Goal: Check status: Check status

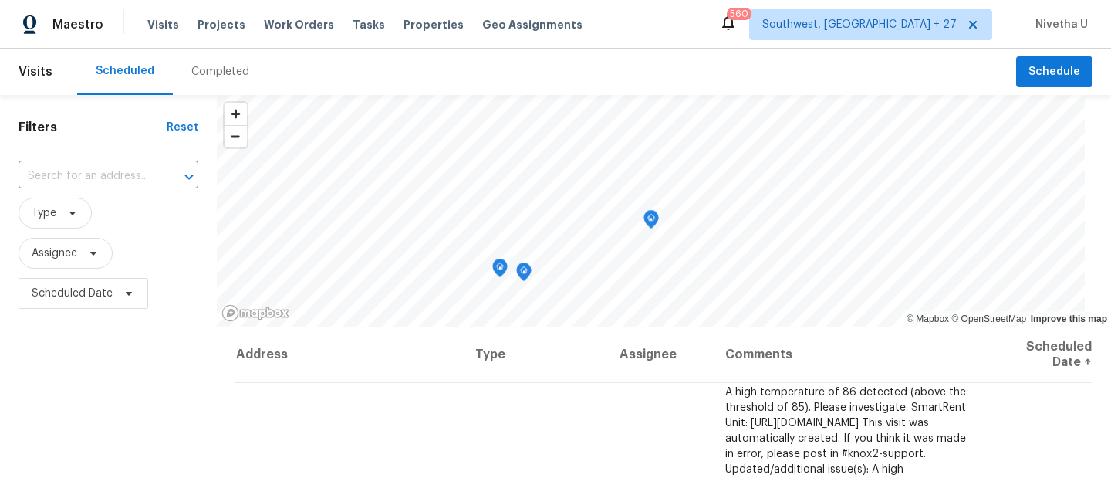
click at [201, 79] on div "Completed" at bounding box center [220, 71] width 58 height 15
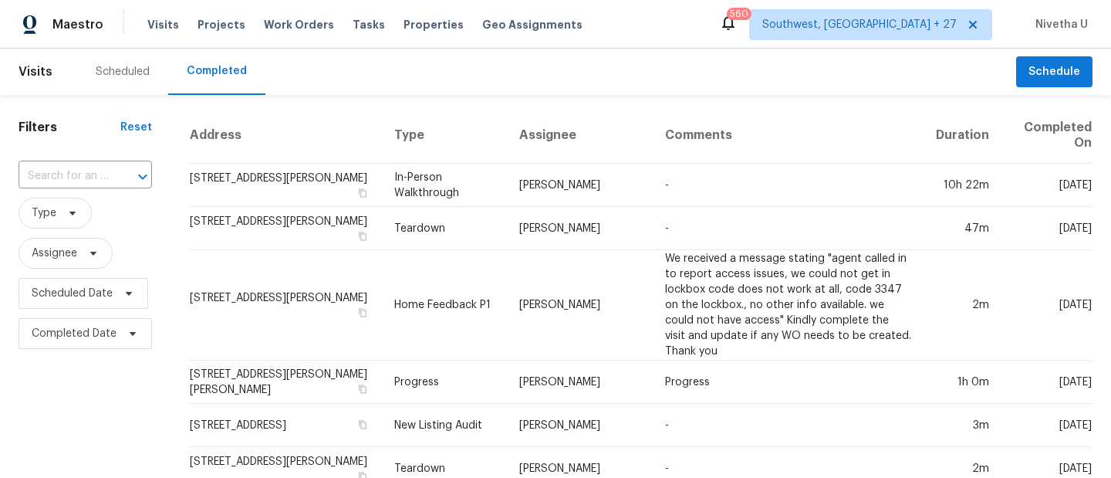
click at [900, 50] on div "Scheduled Completed" at bounding box center [546, 72] width 939 height 46
click at [895, 39] on span "Southwest, [GEOGRAPHIC_DATA] + 27" at bounding box center [870, 24] width 243 height 31
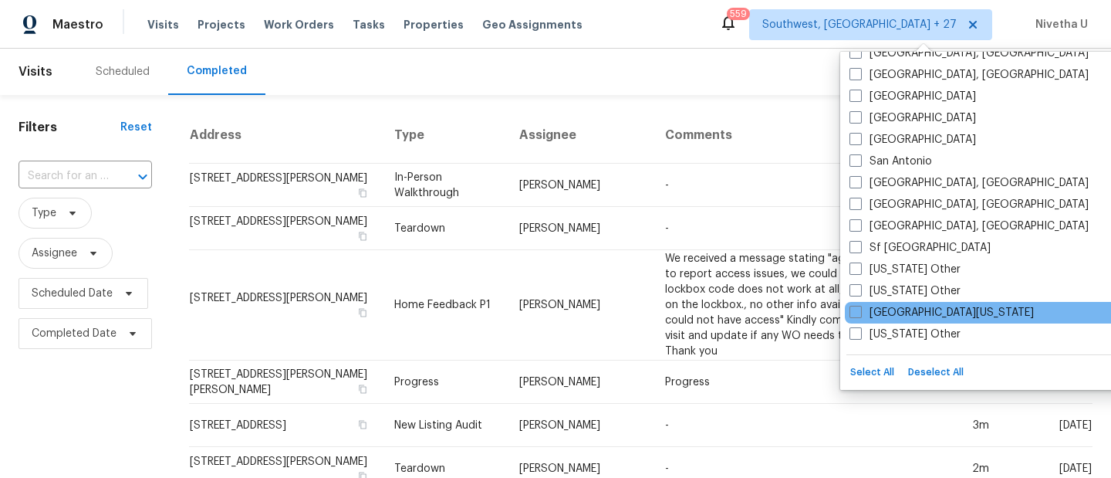
scroll to position [1676, 0]
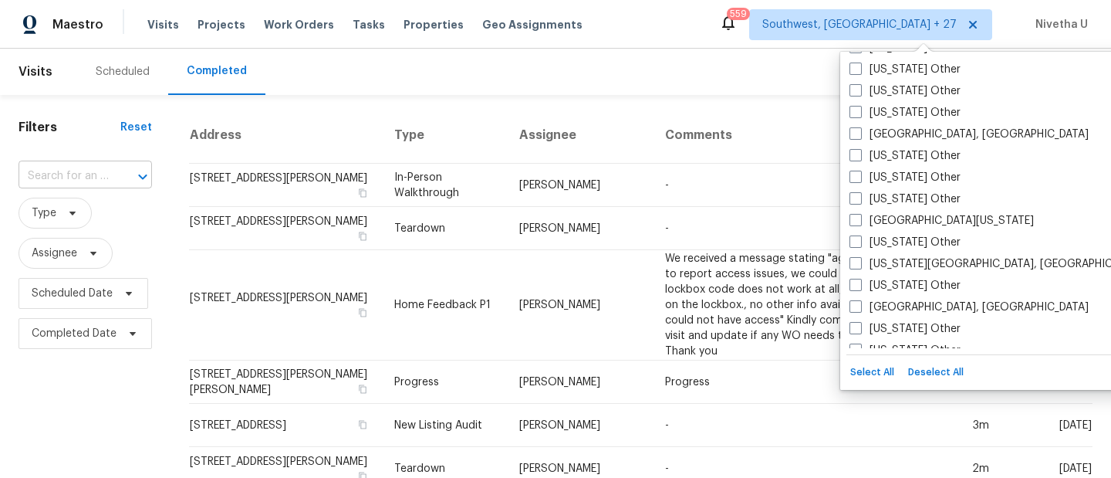
click at [95, 179] on input "text" at bounding box center [64, 176] width 90 height 24
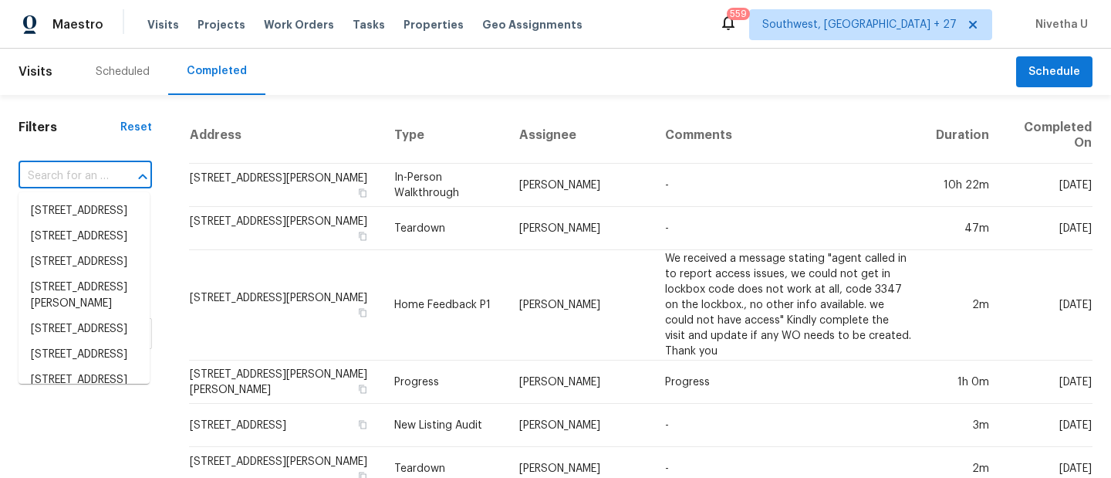
paste input "[STREET_ADDRESS]"
type input "[STREET_ADDRESS]"
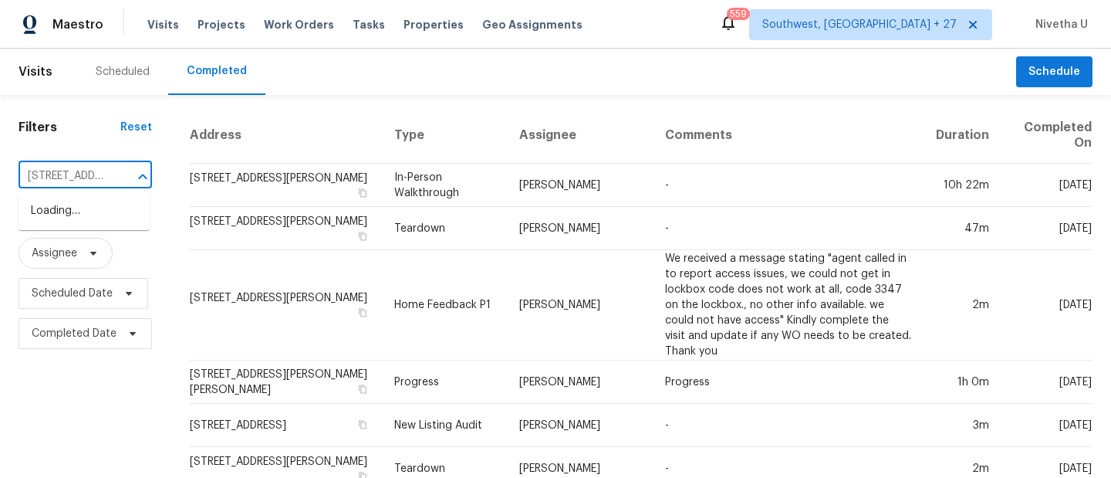
scroll to position [0, 130]
click at [85, 211] on li "[STREET_ADDRESS]" at bounding box center [84, 210] width 131 height 25
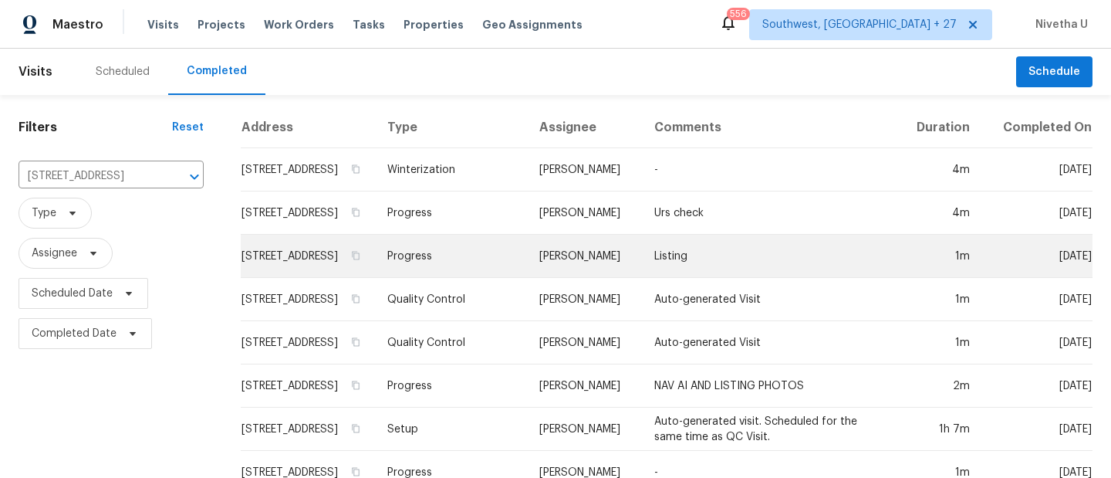
scroll to position [164, 0]
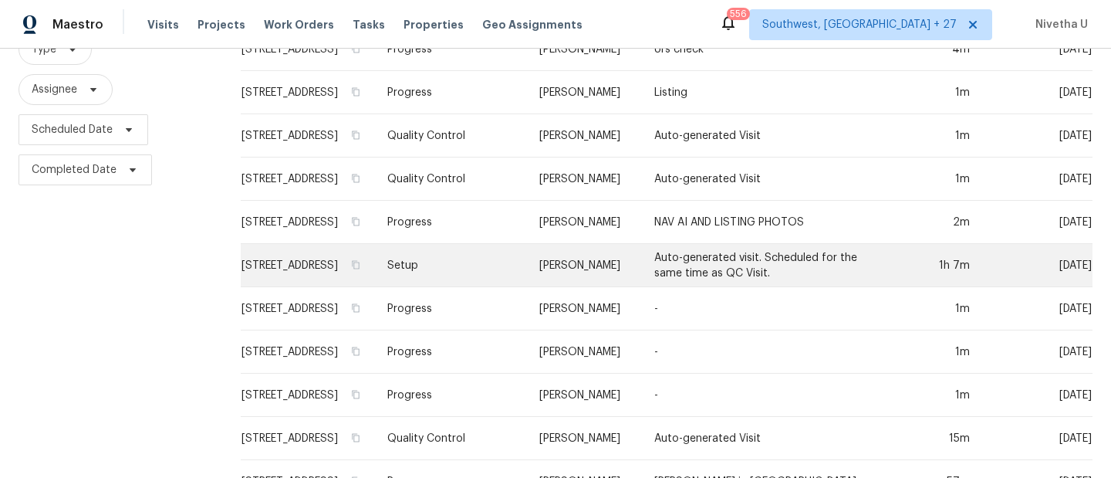
click at [472, 282] on td "Setup" at bounding box center [451, 265] width 153 height 43
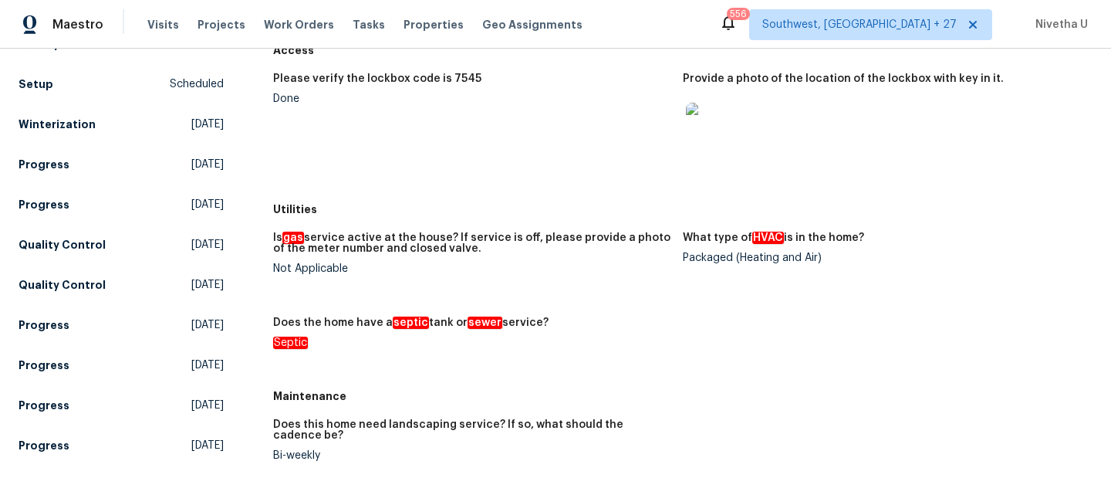
scroll to position [1355, 0]
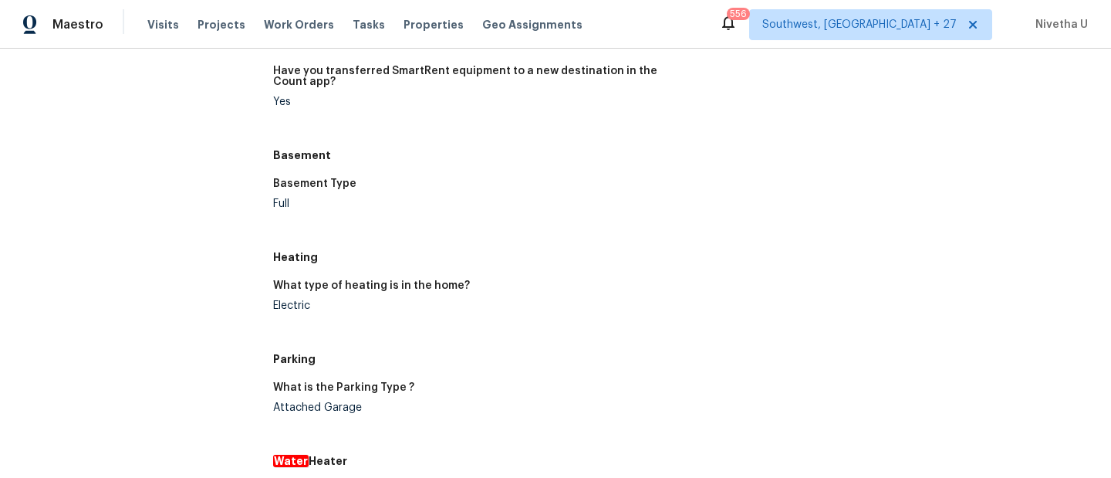
click at [299, 303] on div "Electric" at bounding box center [471, 305] width 397 height 11
copy div "Electric"
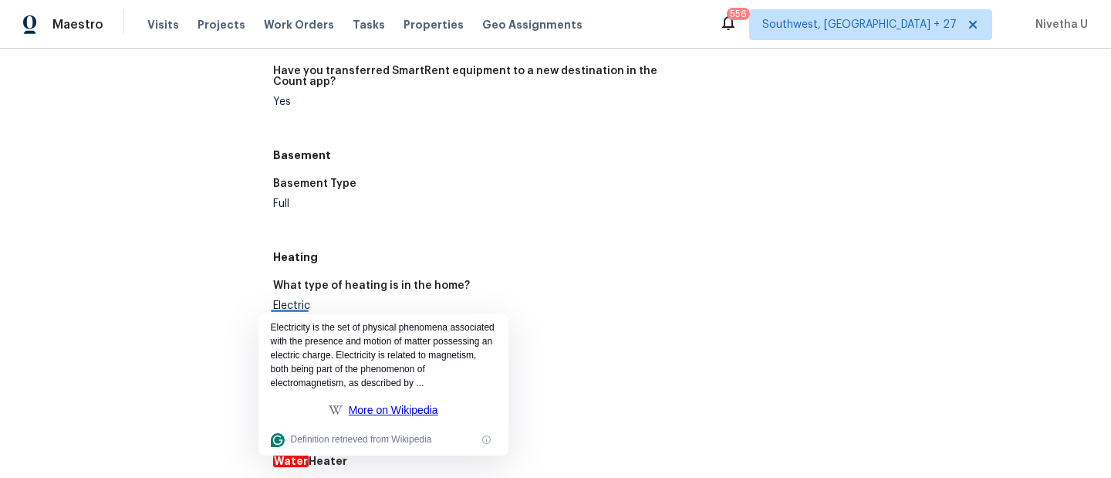
click at [560, 285] on div "What type of heating is in the home?" at bounding box center [471, 290] width 397 height 20
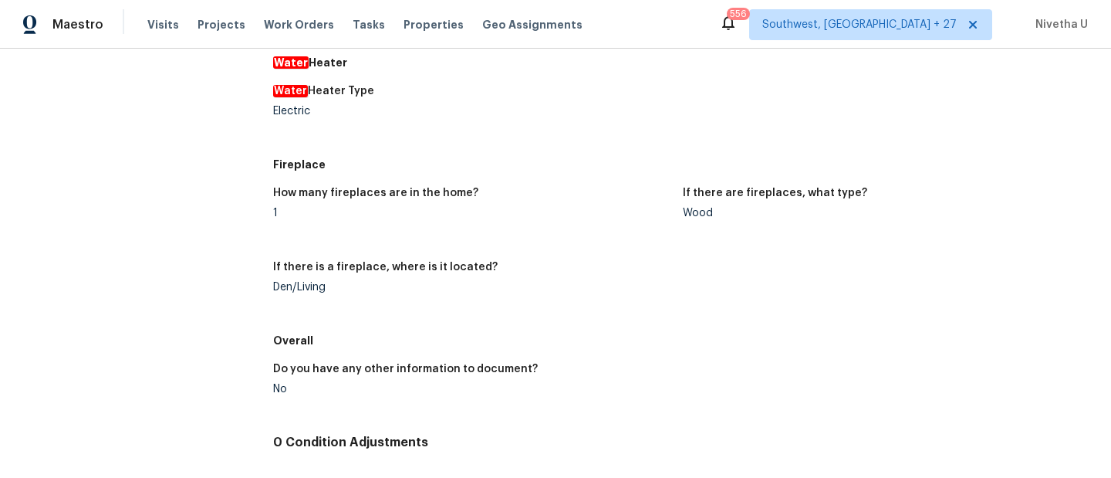
scroll to position [1766, 0]
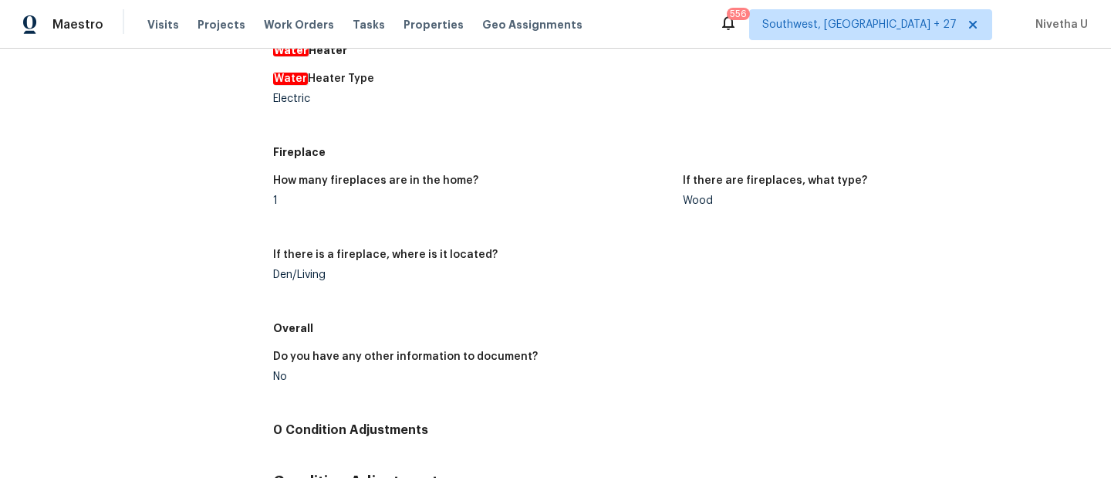
click at [293, 276] on div "Den/Living" at bounding box center [471, 274] width 397 height 11
copy div "Den/Living"
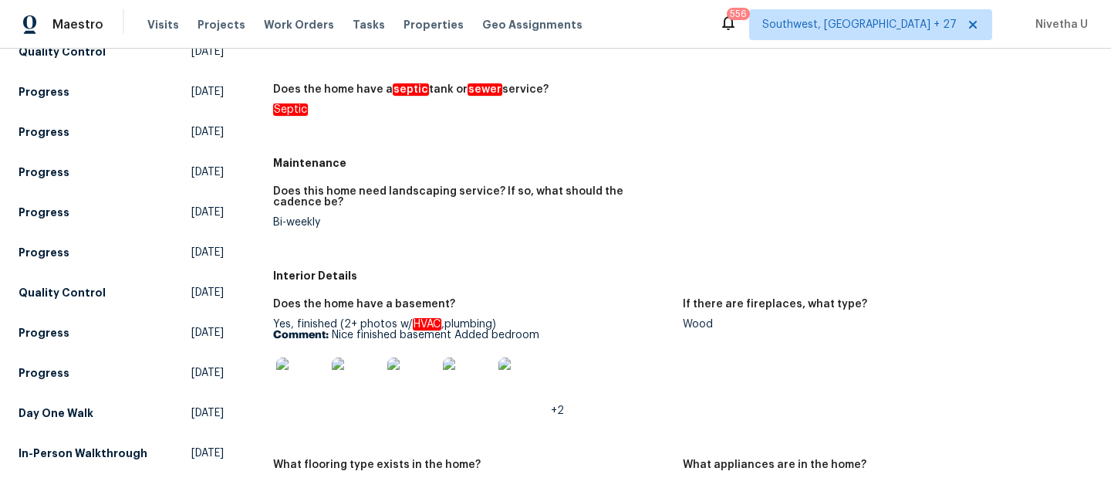
scroll to position [470, 0]
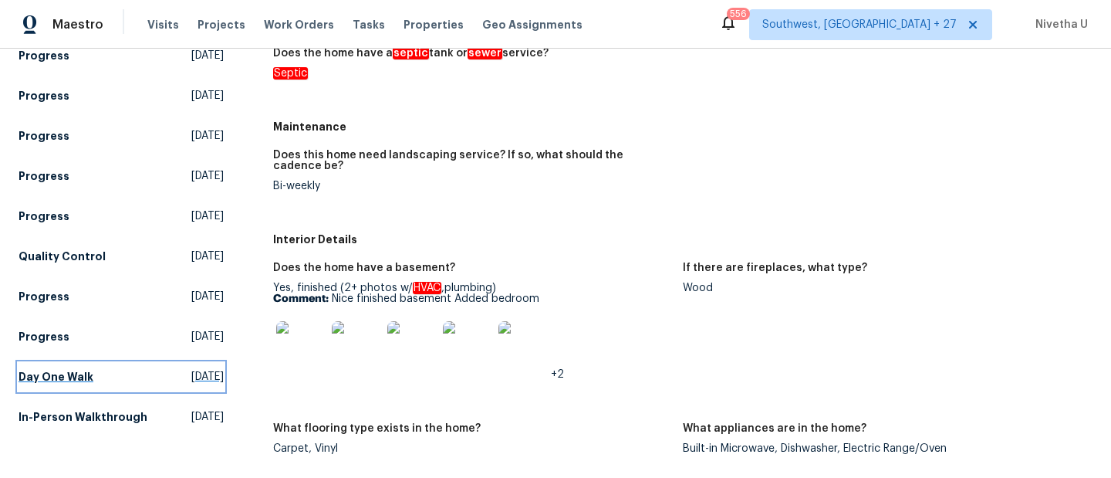
click at [62, 378] on h5 "Day One Walk" at bounding box center [56, 376] width 75 height 15
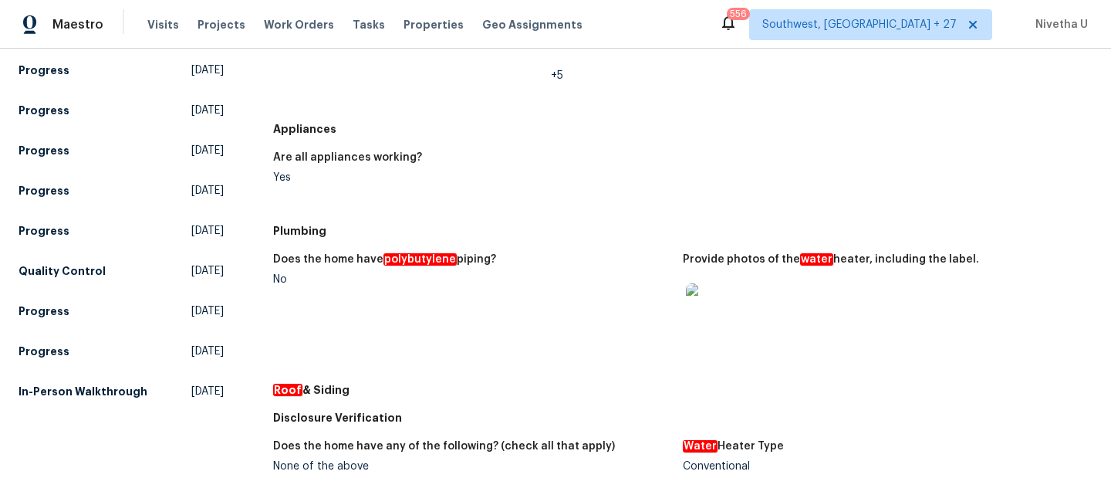
scroll to position [495, 0]
click at [90, 395] on h5 "In-Person Walkthrough" at bounding box center [83, 391] width 129 height 15
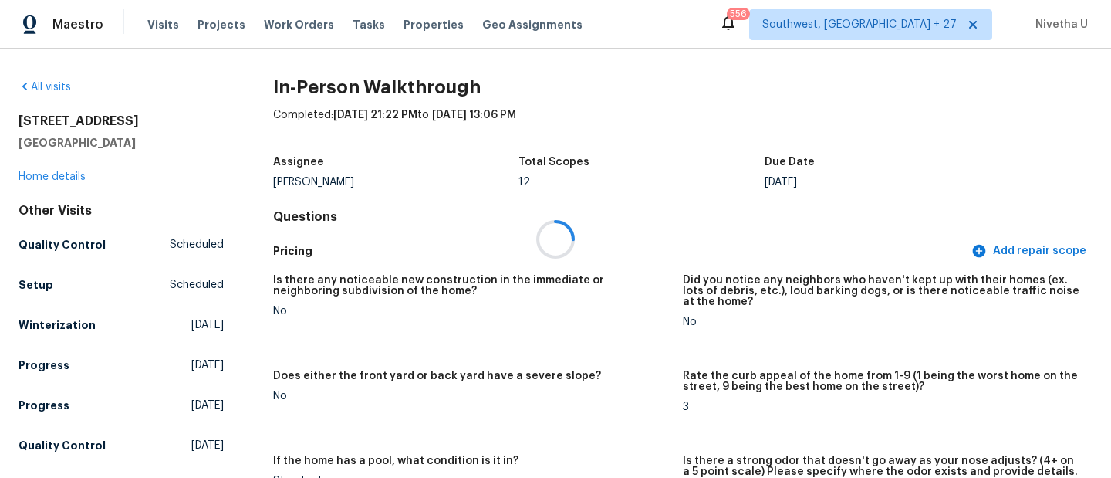
scroll to position [846, 0]
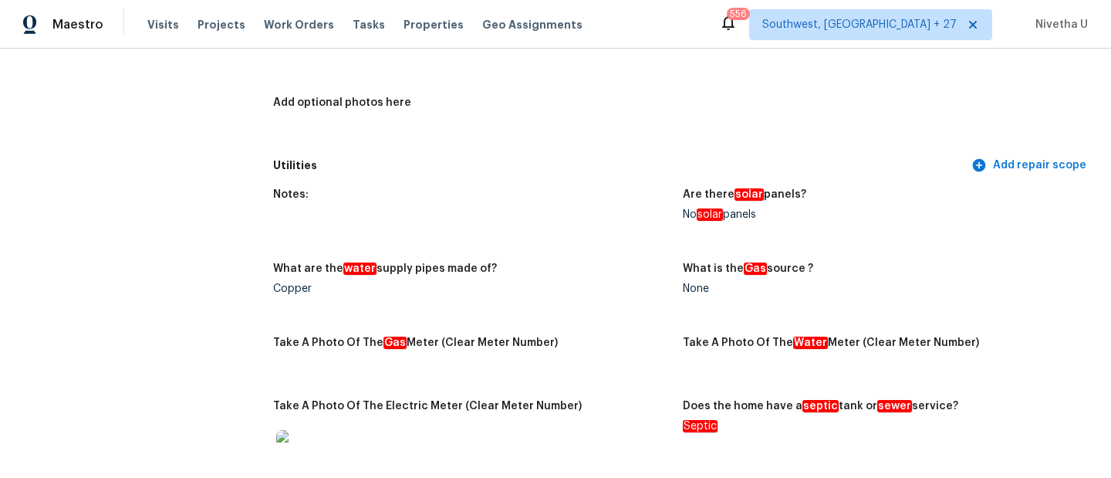
click at [291, 283] on div "Copper" at bounding box center [471, 288] width 397 height 11
copy div "Copper"
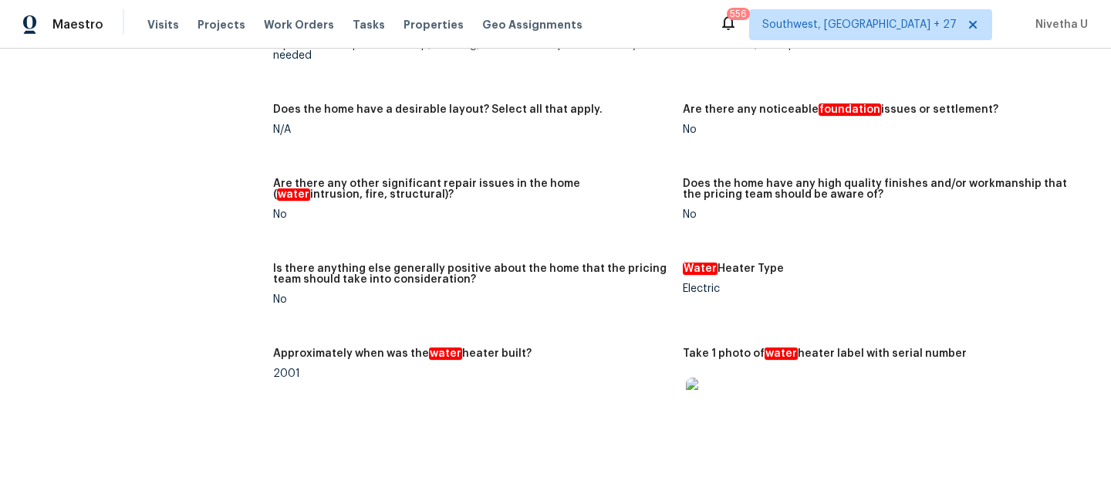
click at [702, 389] on img at bounding box center [710, 401] width 49 height 49
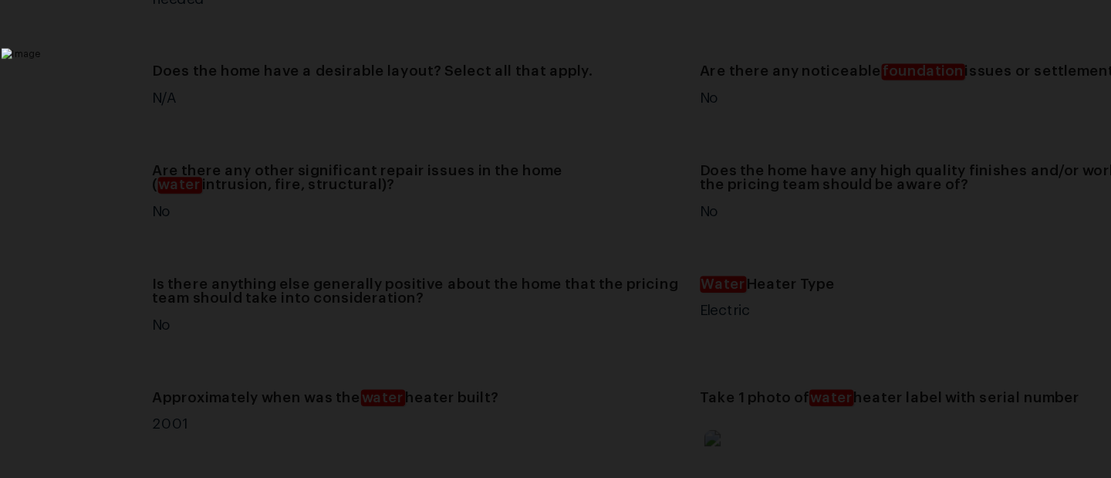
click at [864, 167] on div "Lightbox" at bounding box center [555, 239] width 1111 height 478
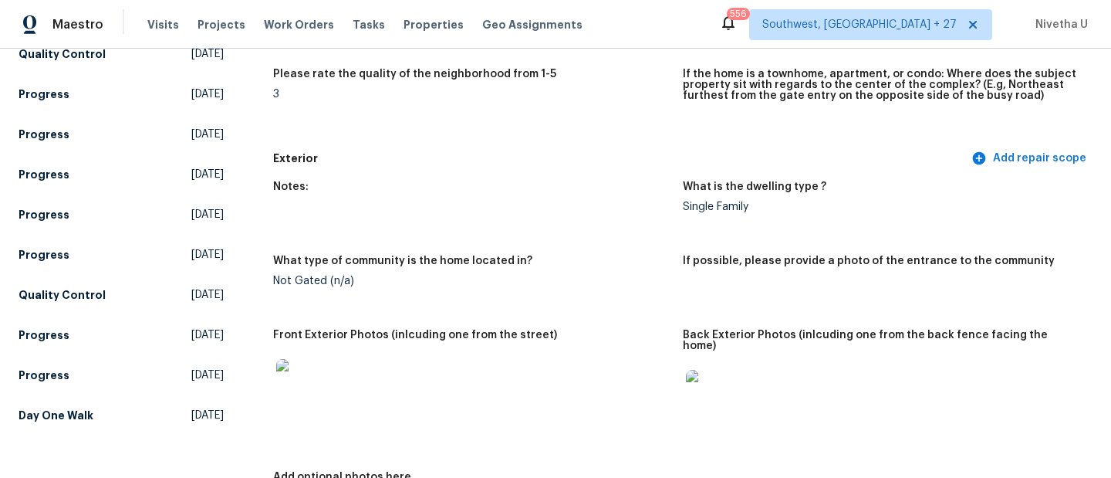
scroll to position [482, 0]
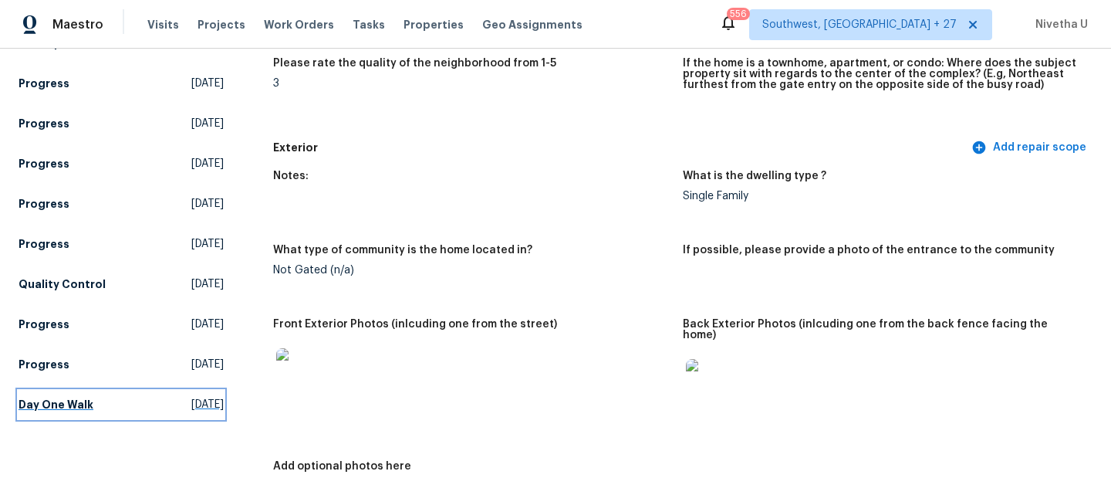
click at [78, 407] on h5 "Day One Walk" at bounding box center [56, 404] width 75 height 15
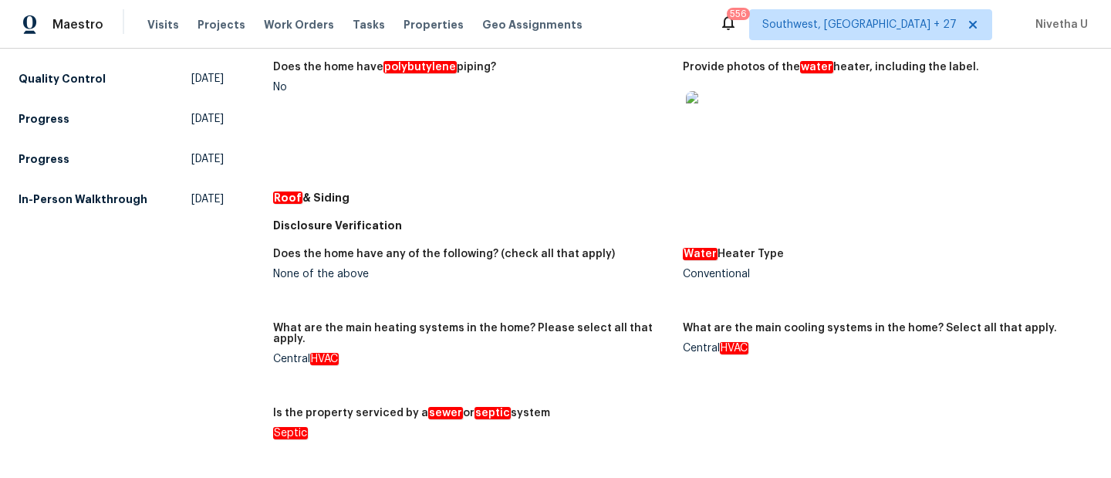
scroll to position [687, 0]
click at [699, 121] on img at bounding box center [710, 116] width 49 height 49
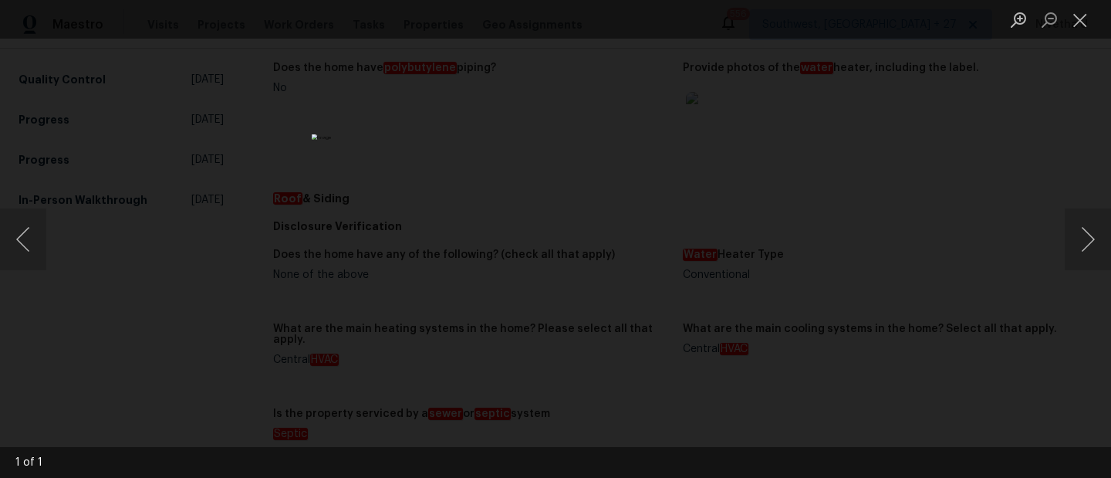
click at [975, 248] on div "Lightbox" at bounding box center [555, 239] width 1111 height 478
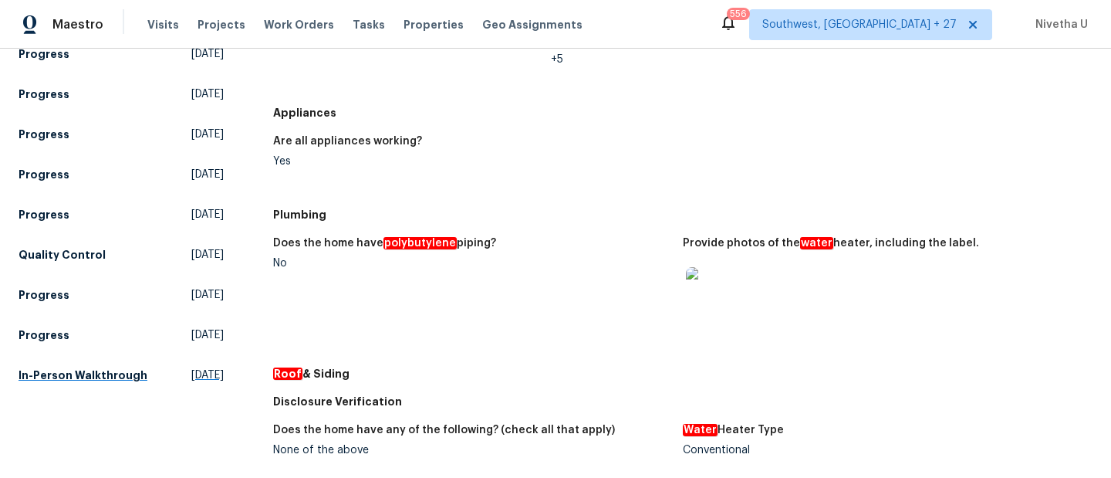
scroll to position [518, 0]
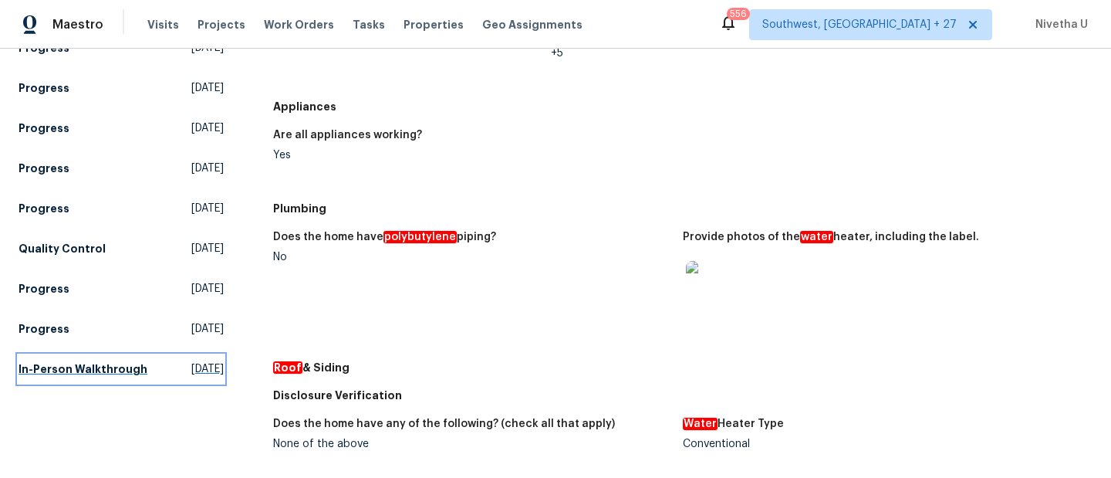
click at [95, 366] on h5 "In-Person Walkthrough" at bounding box center [83, 368] width 129 height 15
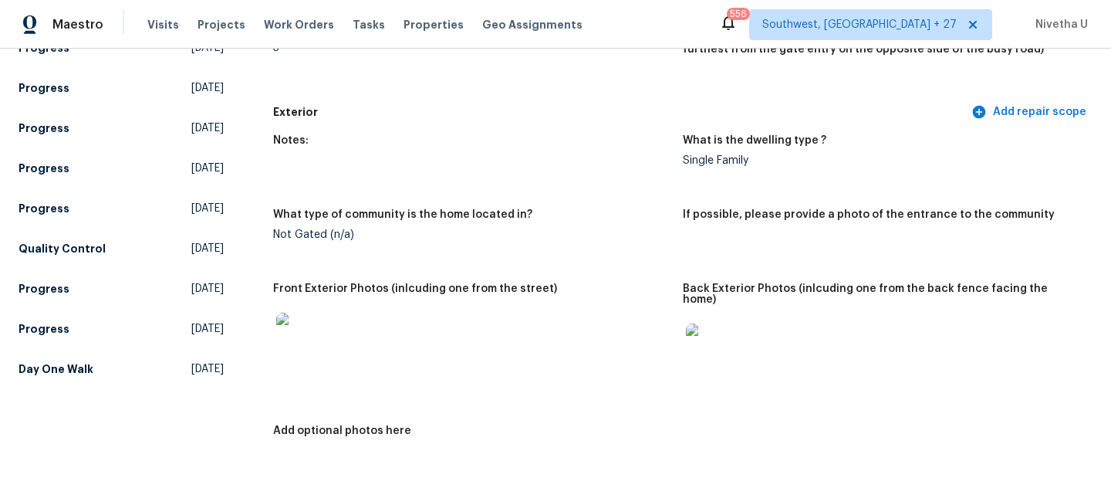
scroll to position [2906, 0]
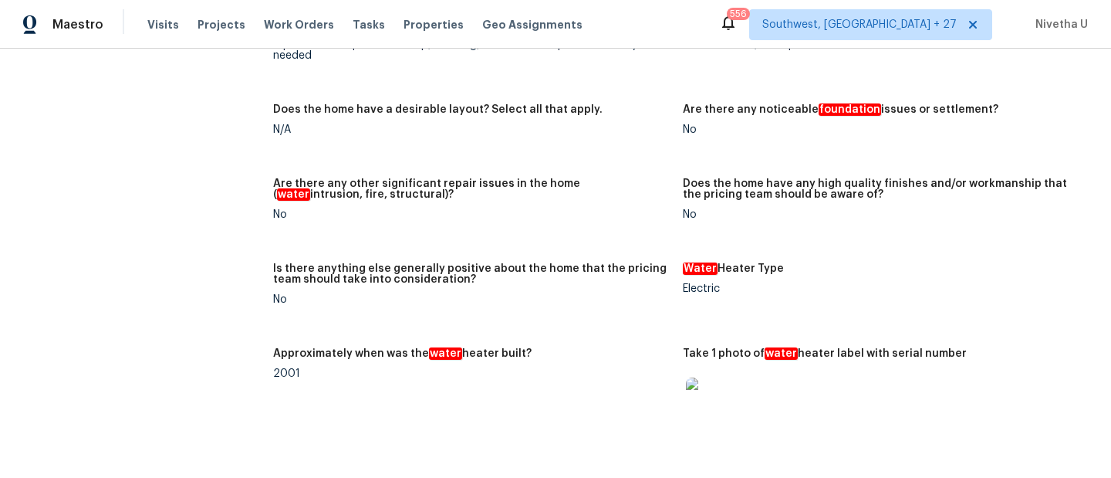
click at [721, 410] on img at bounding box center [710, 401] width 49 height 49
click at [705, 368] on div at bounding box center [711, 402] width 56 height 68
click at [707, 387] on img at bounding box center [710, 401] width 49 height 49
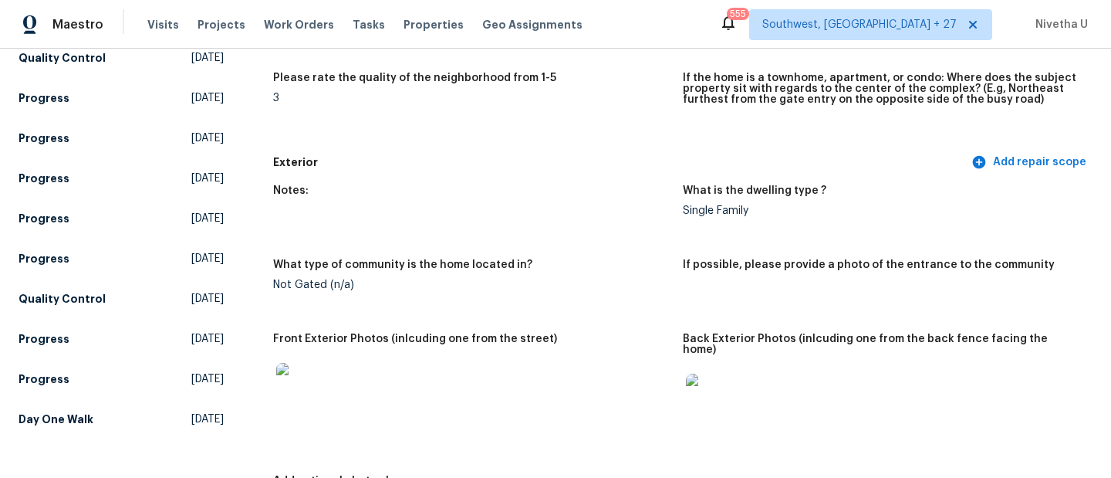
scroll to position [467, 0]
click at [95, 418] on link "Day One Walk [DATE]" at bounding box center [121, 420] width 205 height 28
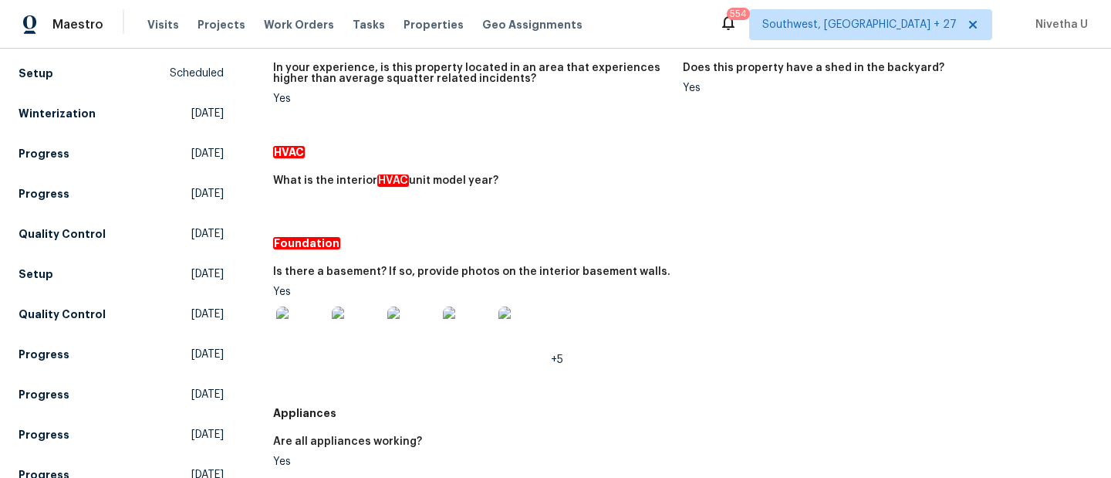
scroll to position [208, 0]
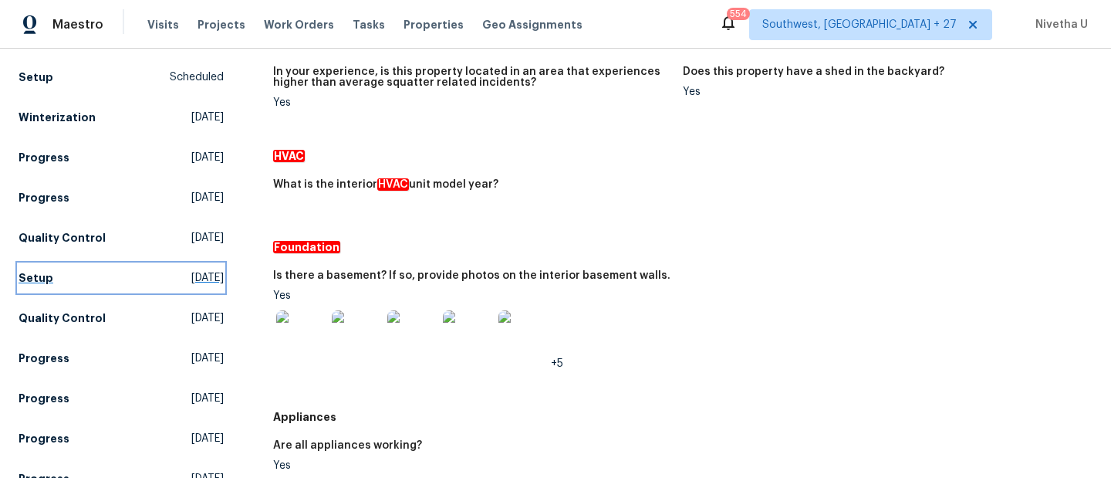
click at [70, 279] on link "Setup [DATE]" at bounding box center [121, 278] width 205 height 28
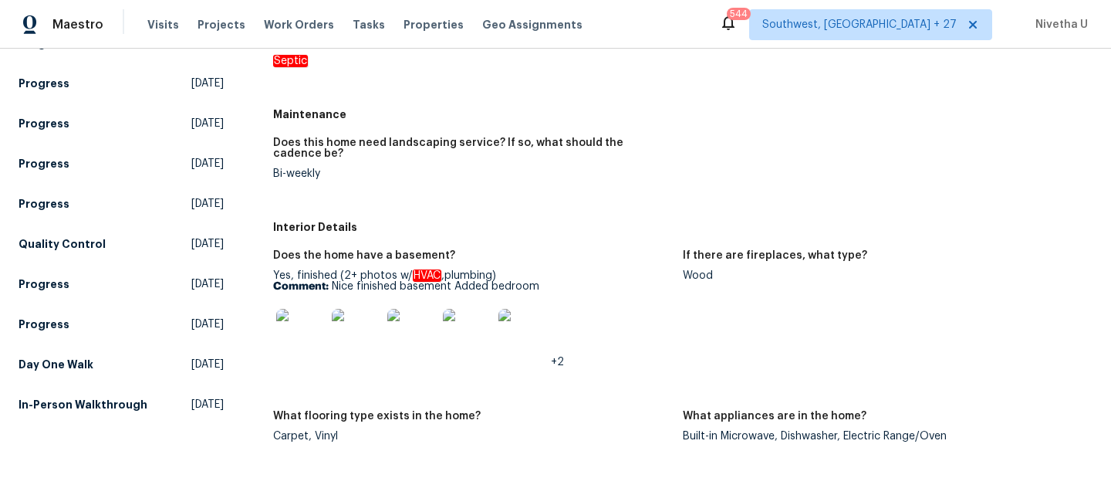
scroll to position [479, 0]
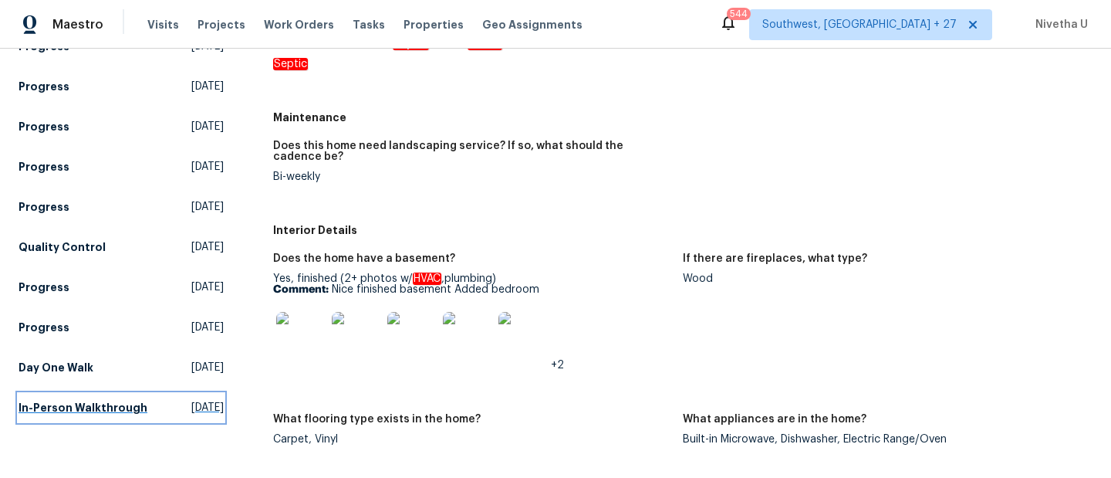
click at [76, 407] on h5 "In-Person Walkthrough" at bounding box center [83, 407] width 129 height 15
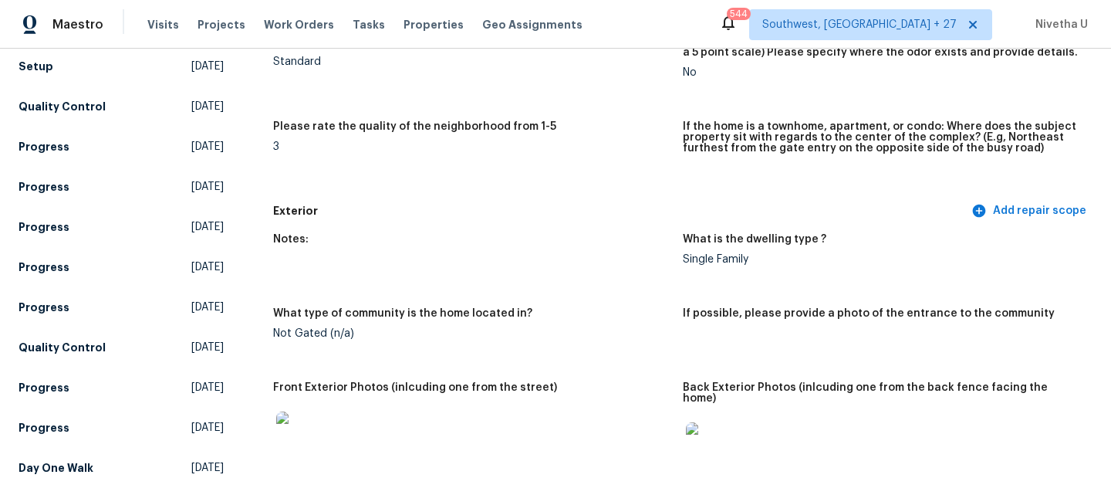
scroll to position [485, 0]
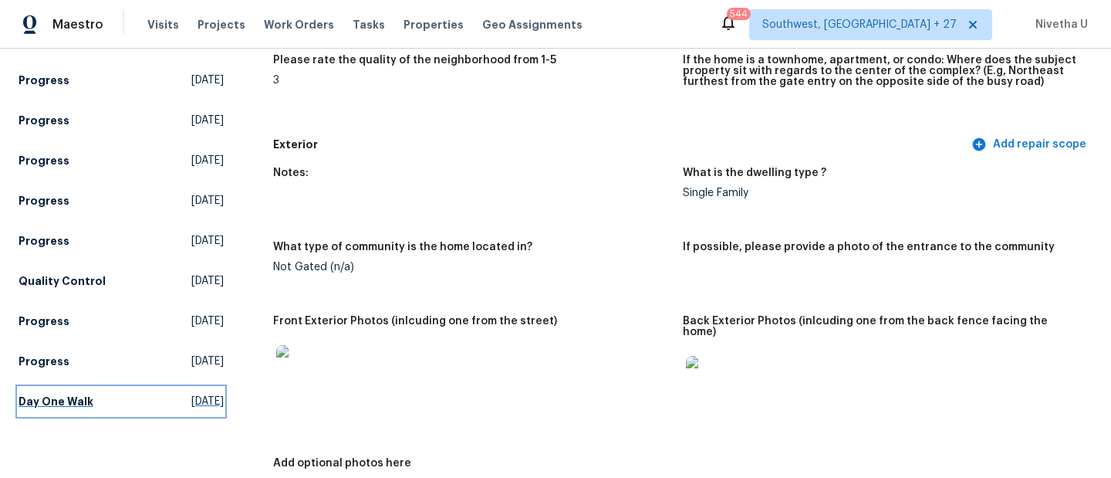
click at [66, 406] on h5 "Day One Walk" at bounding box center [56, 401] width 75 height 15
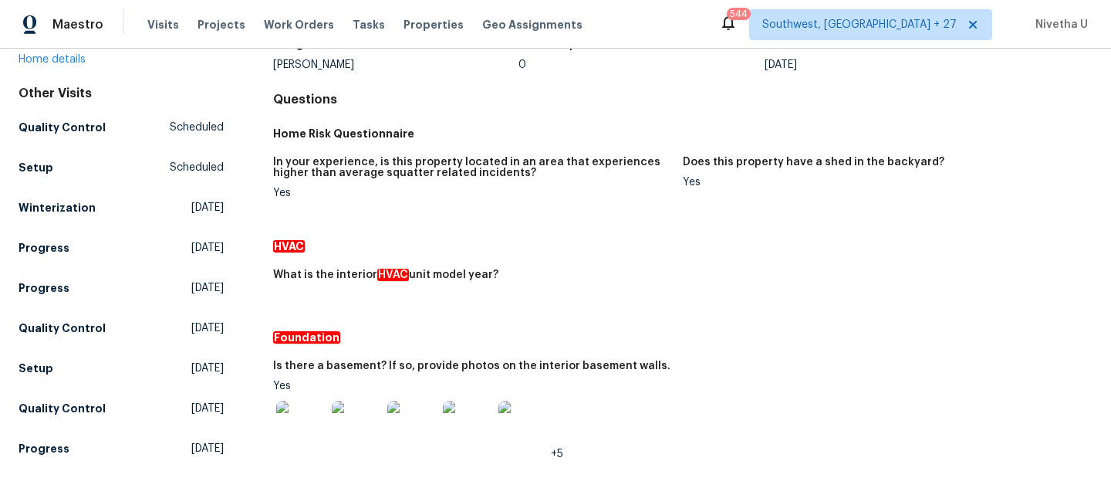
scroll to position [130, 0]
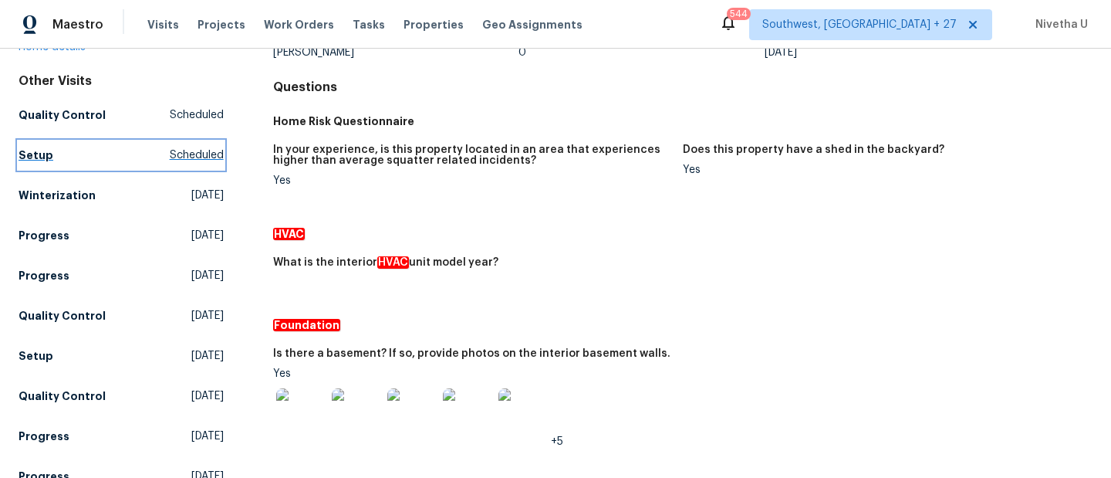
click at [85, 156] on link "Setup Scheduled" at bounding box center [121, 155] width 205 height 28
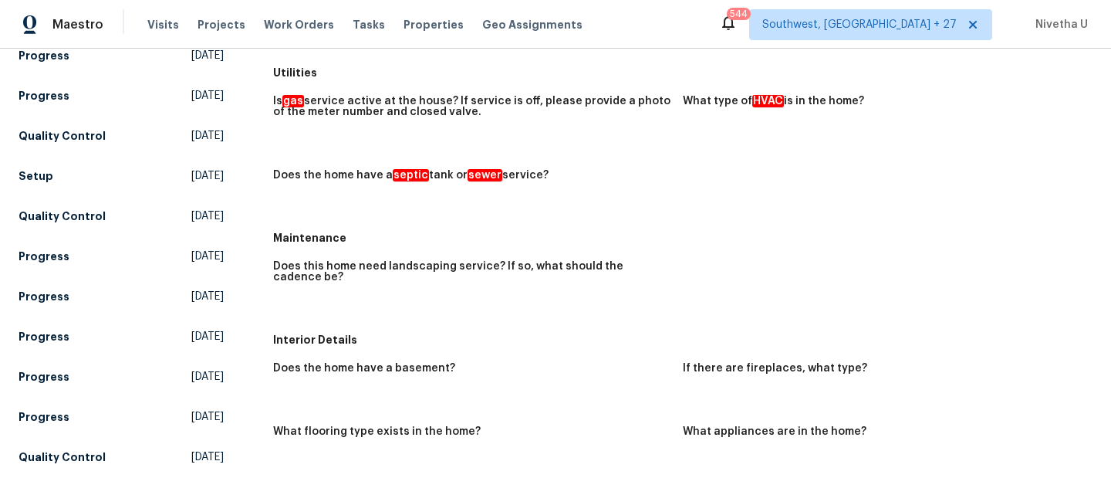
scroll to position [262, 0]
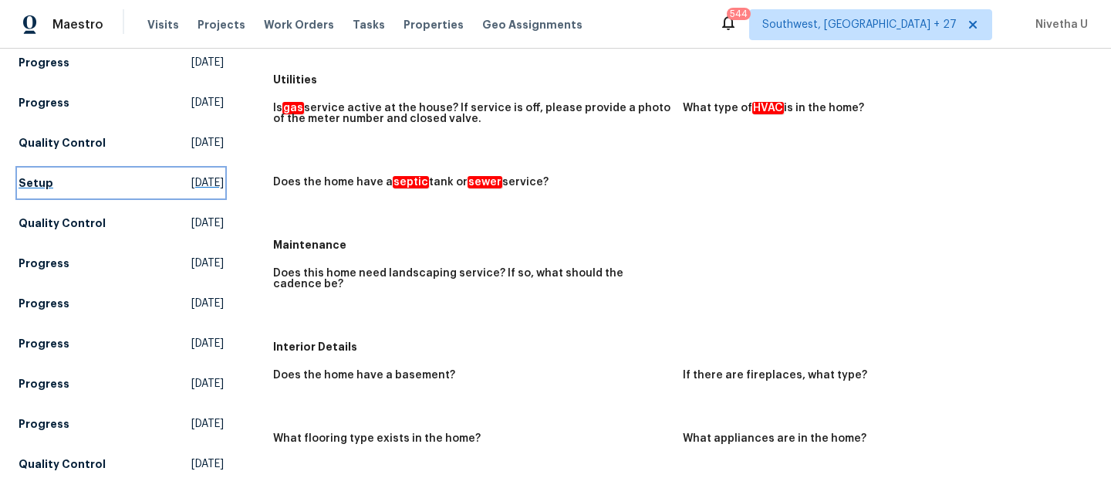
click at [59, 171] on link "Setup [DATE]" at bounding box center [121, 183] width 205 height 28
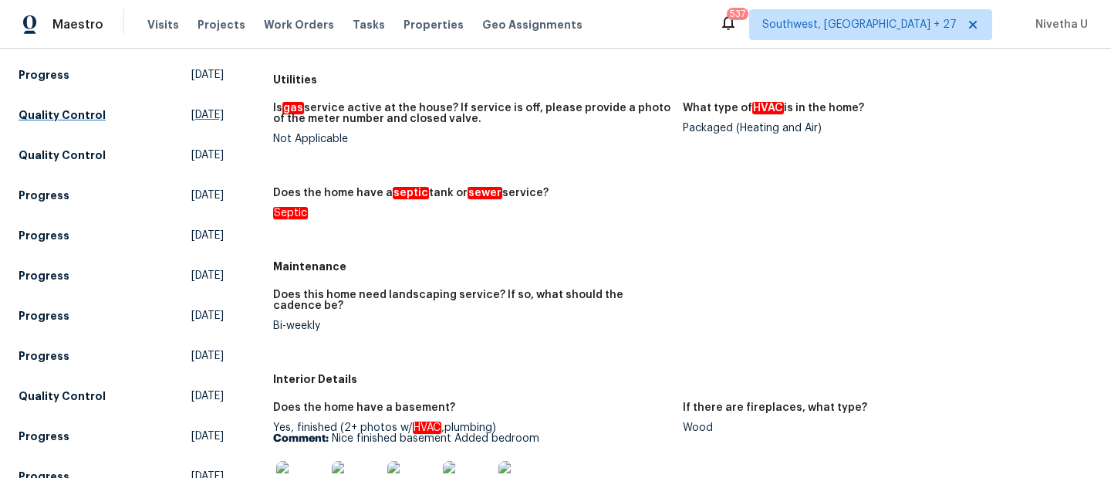
scroll to position [372, 0]
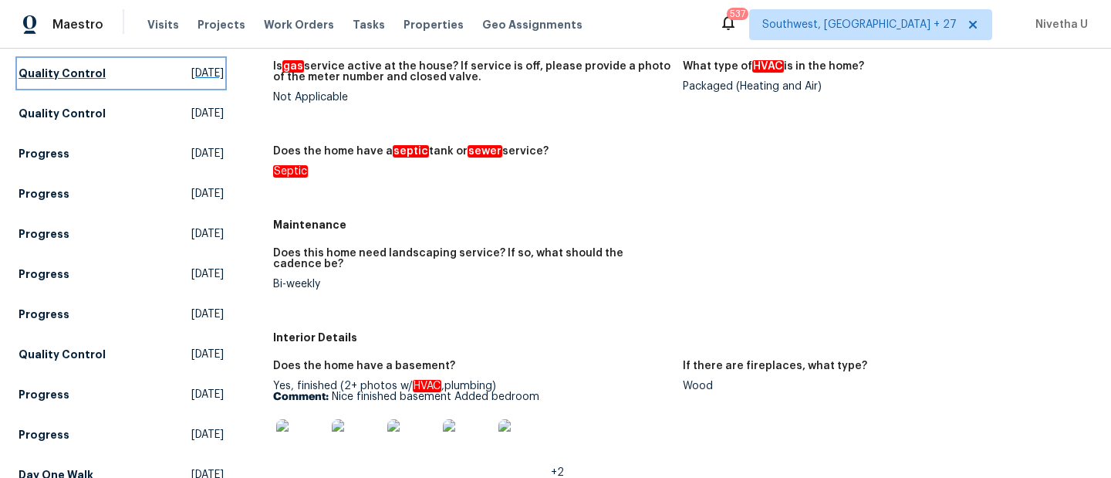
click at [90, 79] on h5 "Quality Control" at bounding box center [62, 73] width 87 height 15
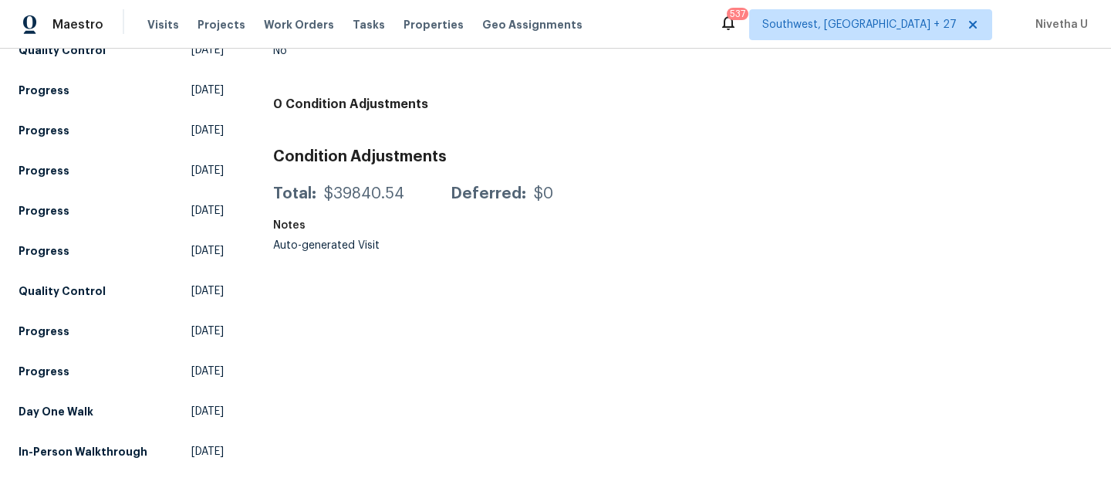
scroll to position [447, 0]
click at [93, 397] on link "Day One Walk [DATE]" at bounding box center [121, 411] width 205 height 28
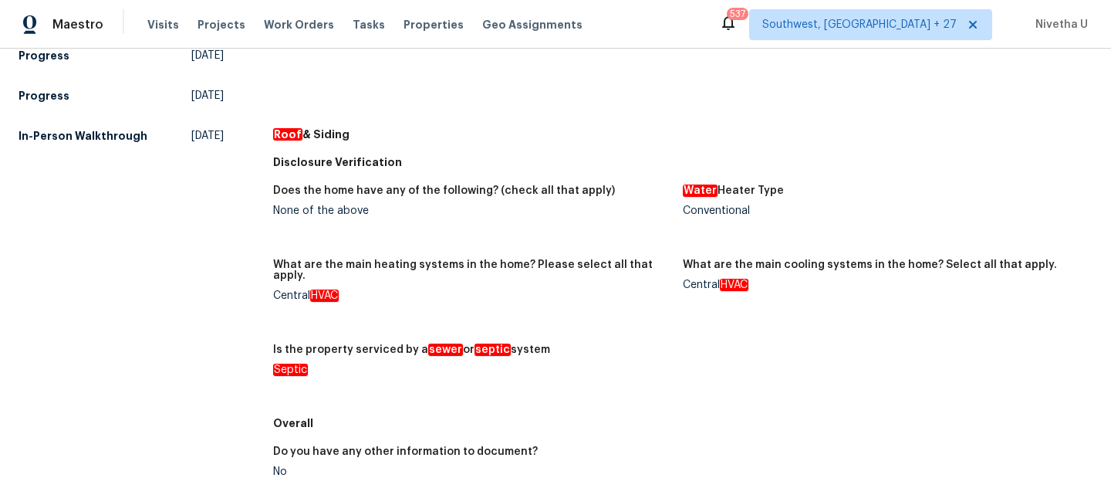
scroll to position [753, 0]
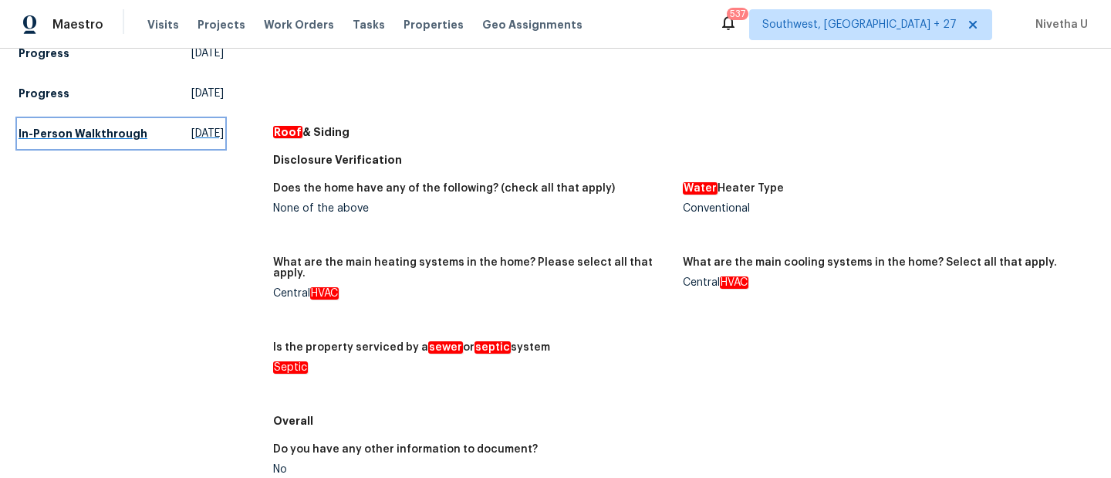
click at [95, 131] on h5 "In-Person Walkthrough" at bounding box center [83, 133] width 129 height 15
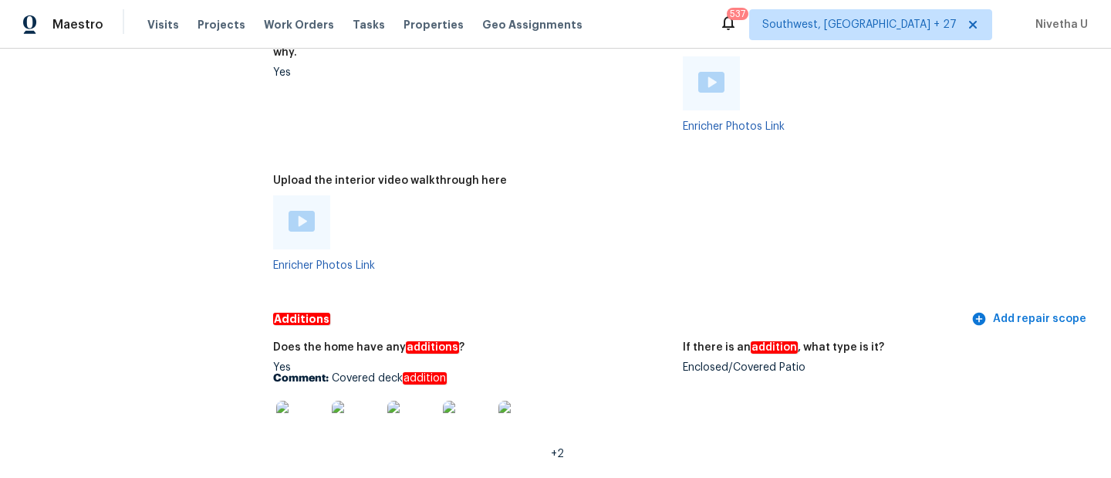
scroll to position [3349, 0]
click at [407, 425] on img at bounding box center [411, 425] width 49 height 49
click at [351, 424] on img at bounding box center [356, 425] width 49 height 49
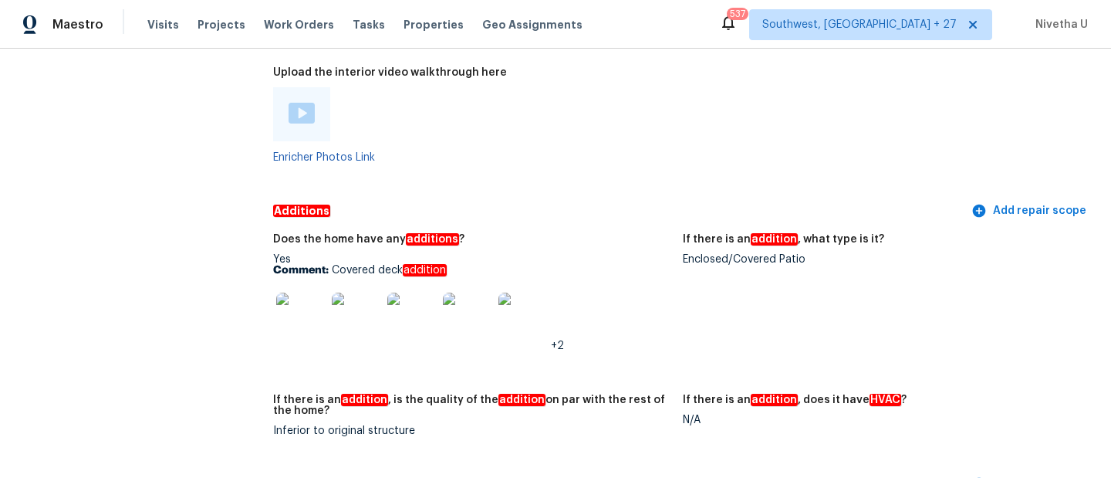
scroll to position [3467, 0]
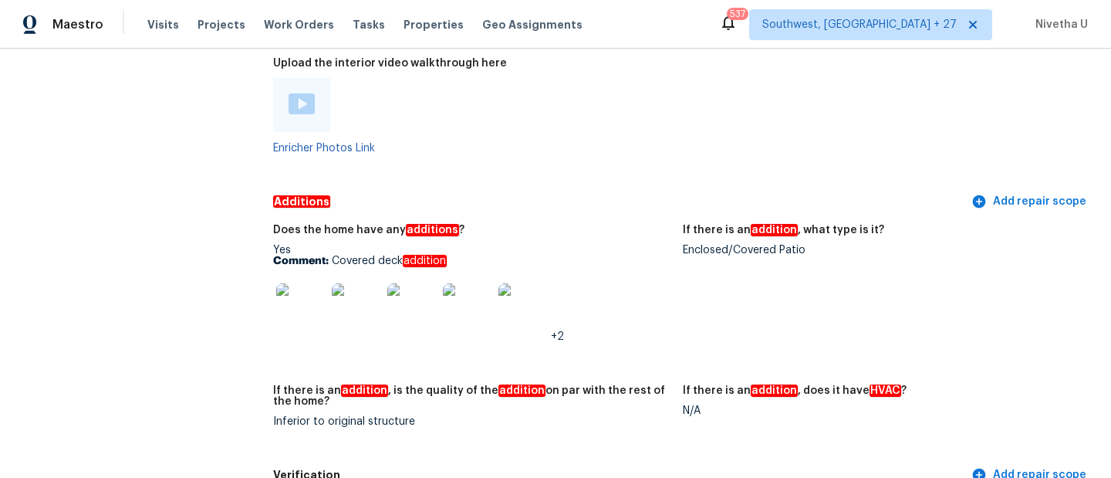
click at [313, 304] on img at bounding box center [300, 307] width 49 height 49
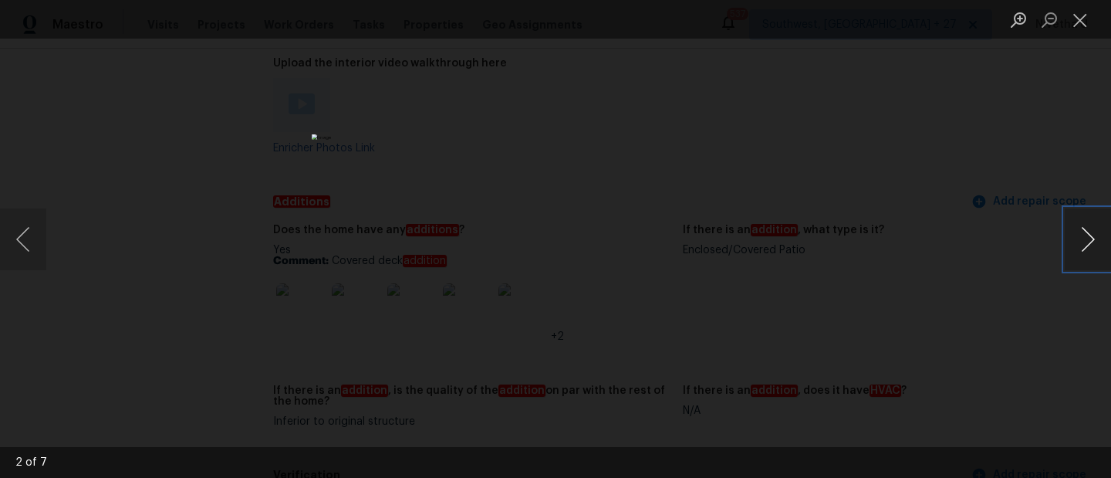
click at [1073, 225] on button "Next image" at bounding box center [1088, 239] width 46 height 62
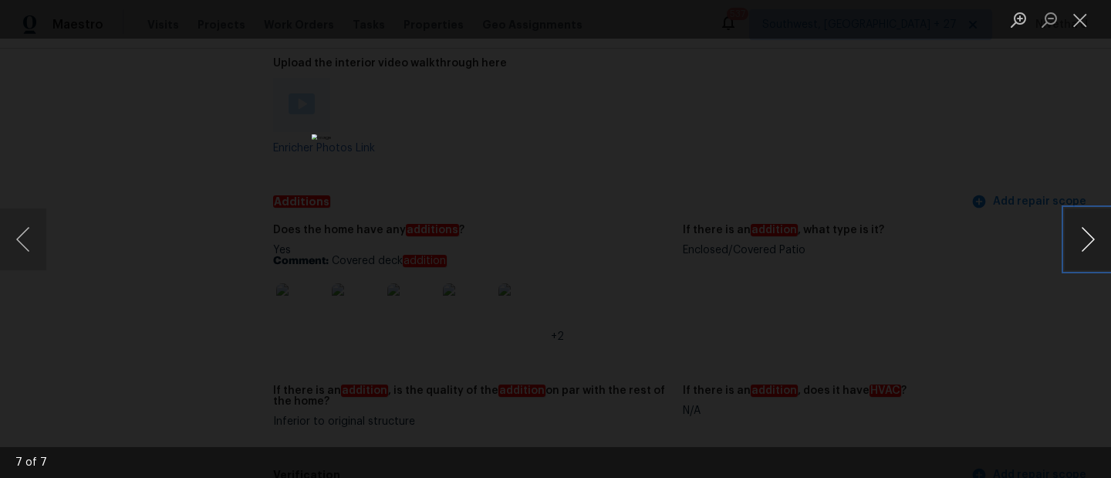
click at [1073, 225] on button "Next image" at bounding box center [1088, 239] width 46 height 62
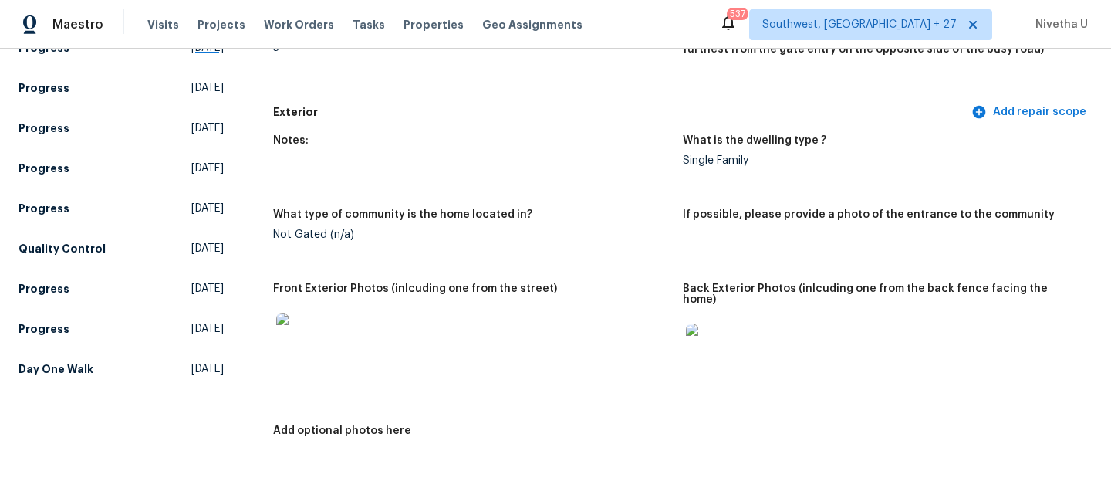
scroll to position [506, 0]
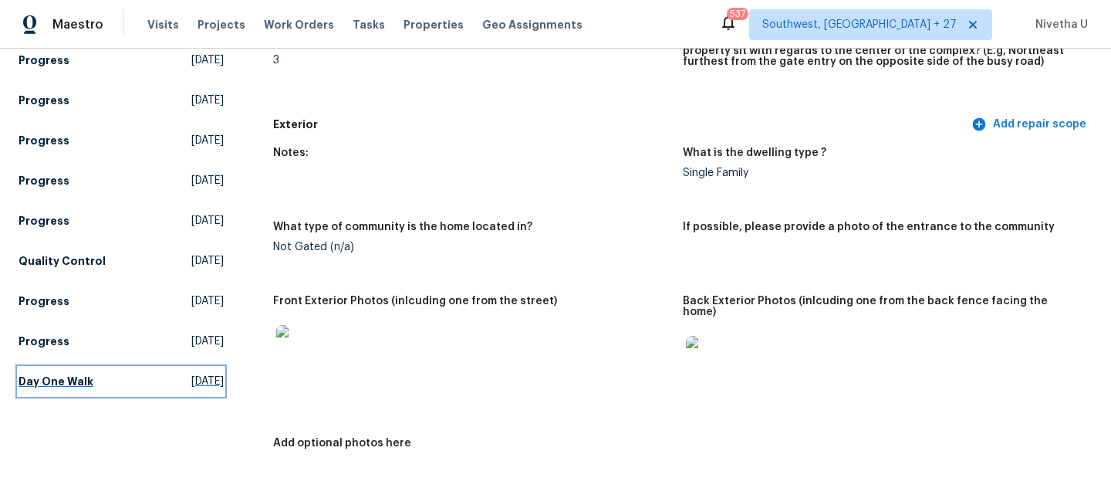
click at [93, 384] on link "Day One Walk [DATE]" at bounding box center [121, 381] width 205 height 28
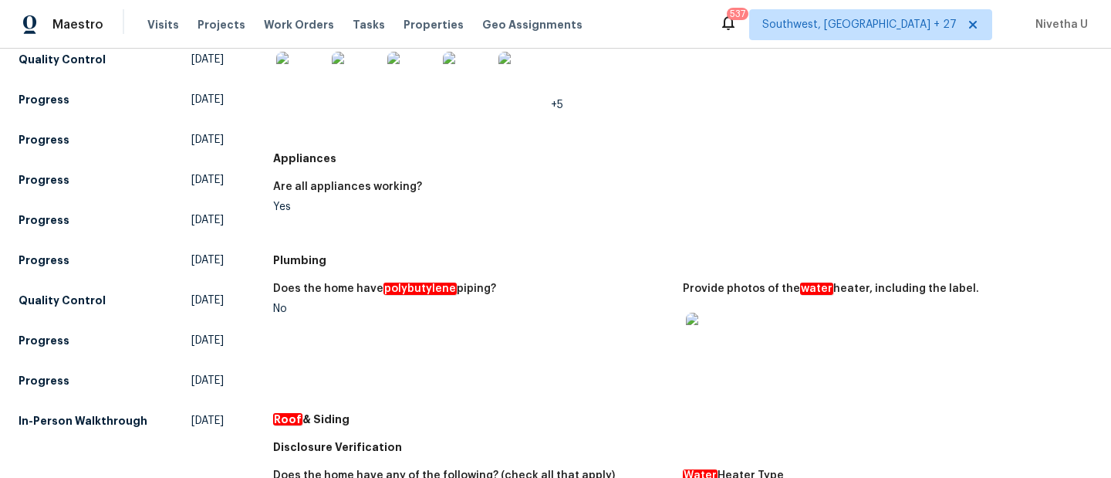
scroll to position [580, 0]
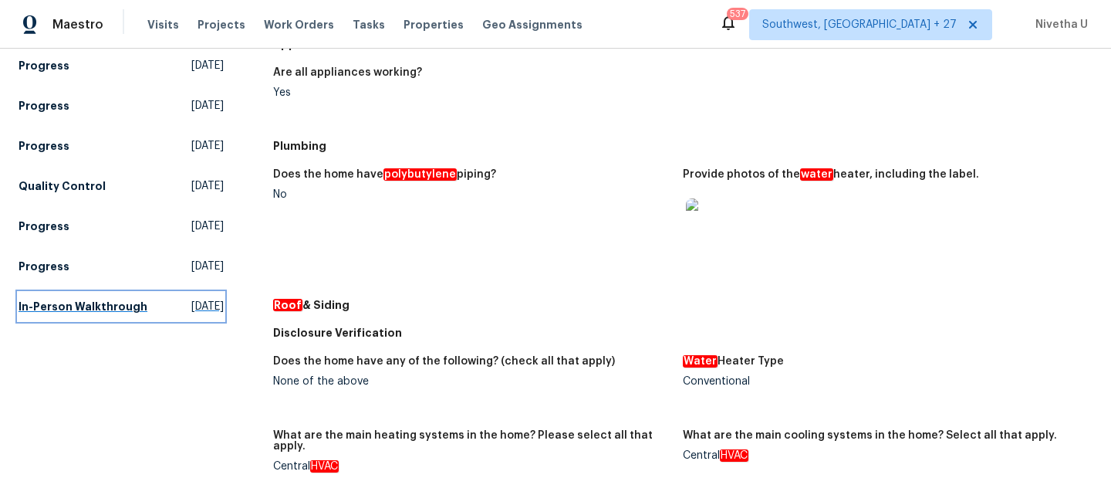
click at [79, 310] on h5 "In-Person Walkthrough" at bounding box center [83, 306] width 129 height 15
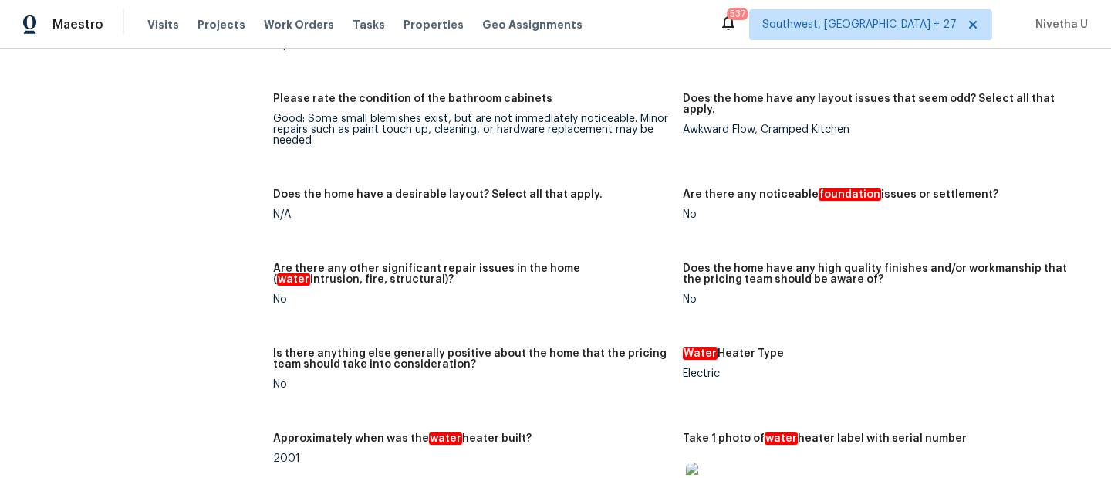
scroll to position [3818, 0]
